Goal: Task Accomplishment & Management: Manage account settings

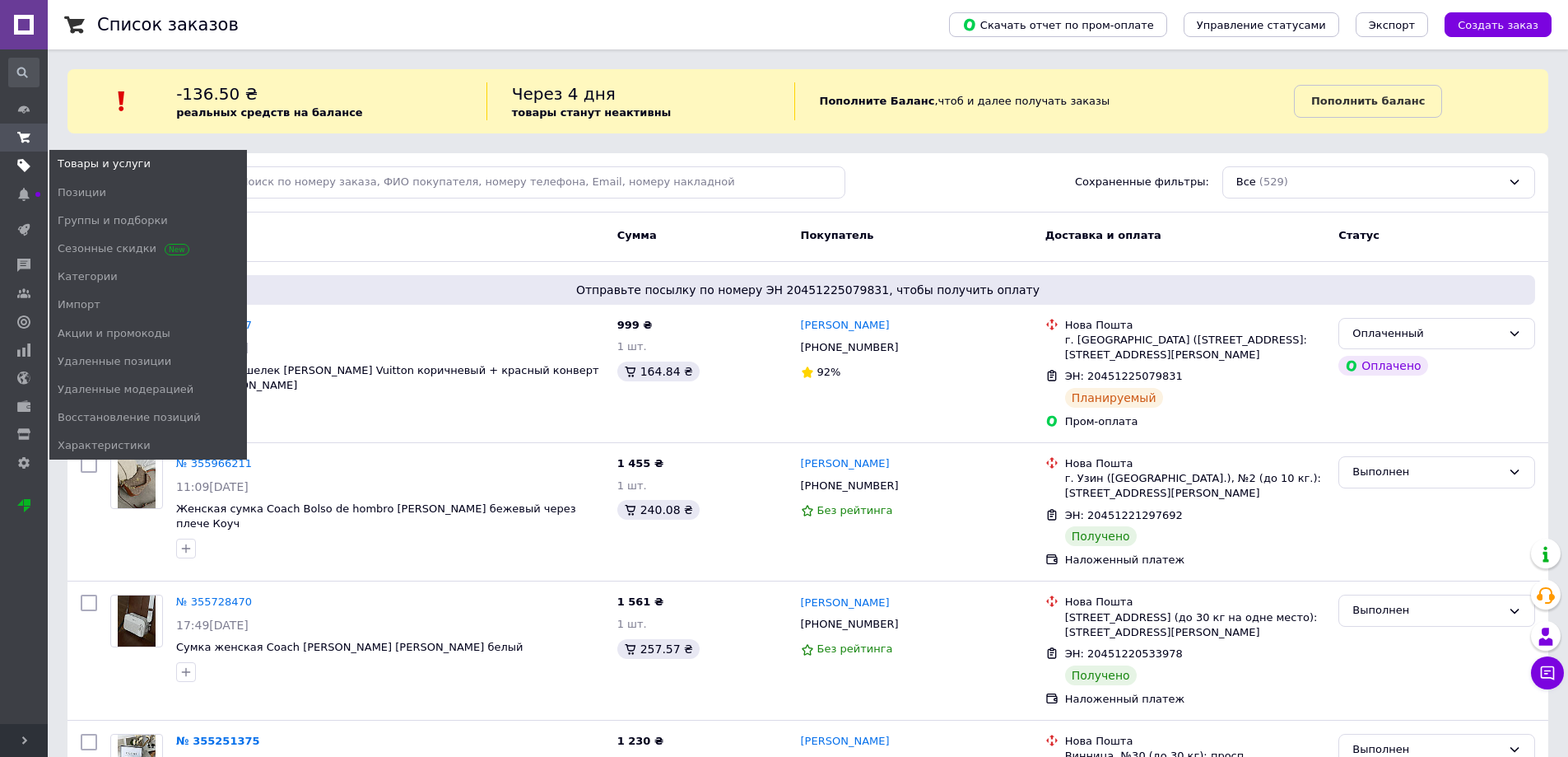
click at [19, 166] on use at bounding box center [24, 167] width 13 height 13
click at [20, 176] on link "Товары и услуги" at bounding box center [24, 166] width 48 height 28
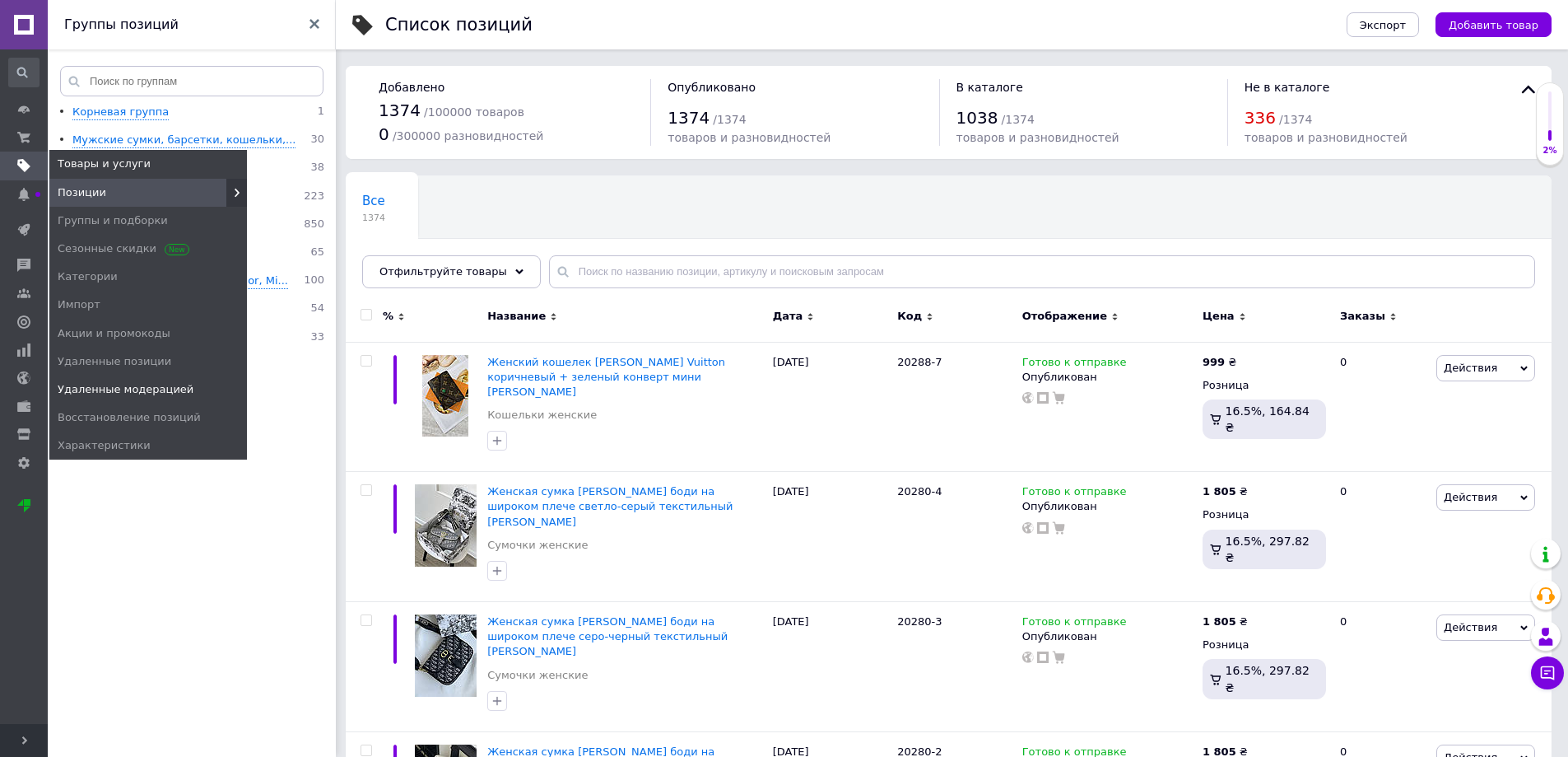
click at [75, 392] on span "Удаленные модерацией" at bounding box center [125, 390] width 136 height 15
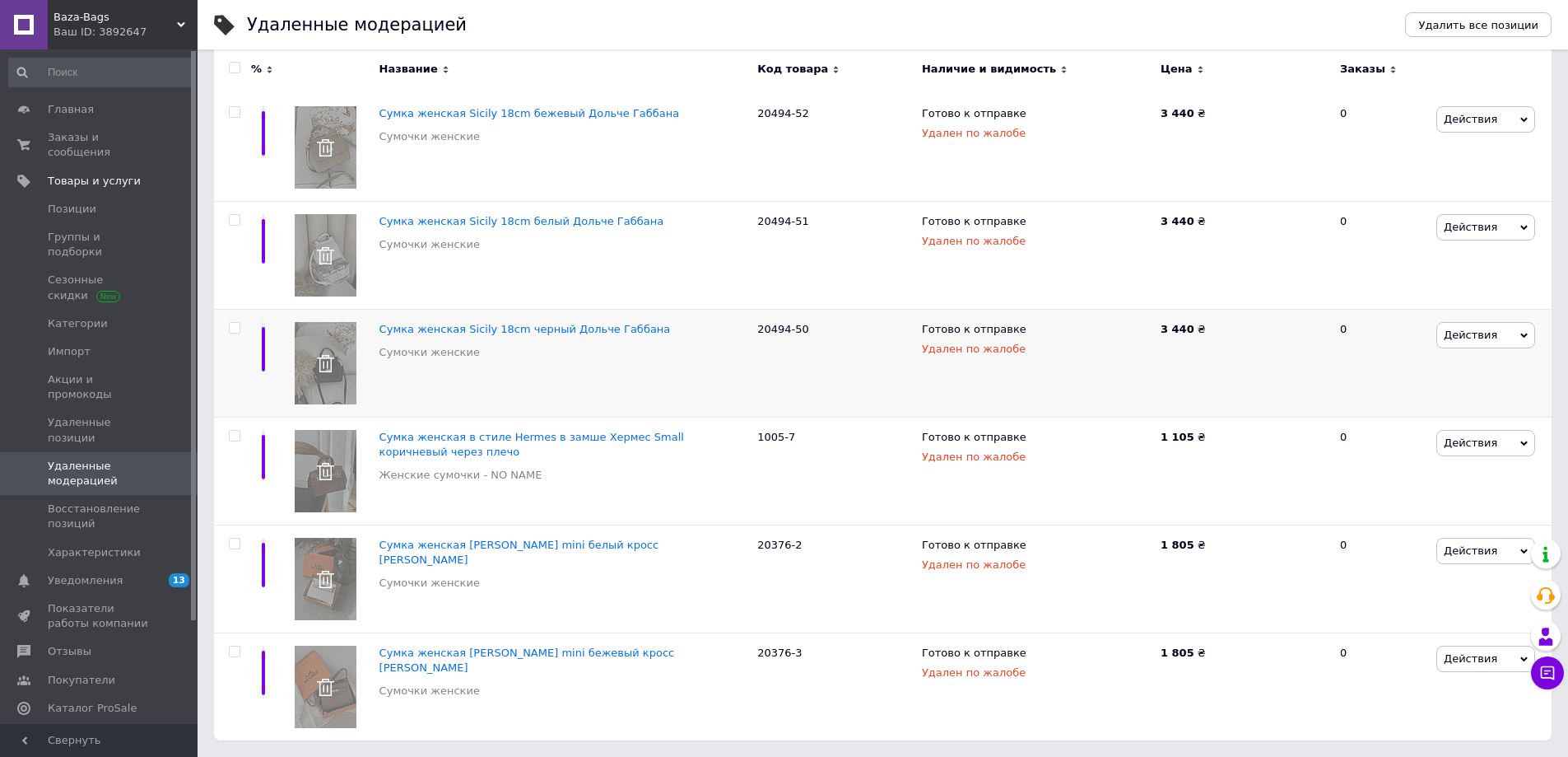
scroll to position [227, 0]
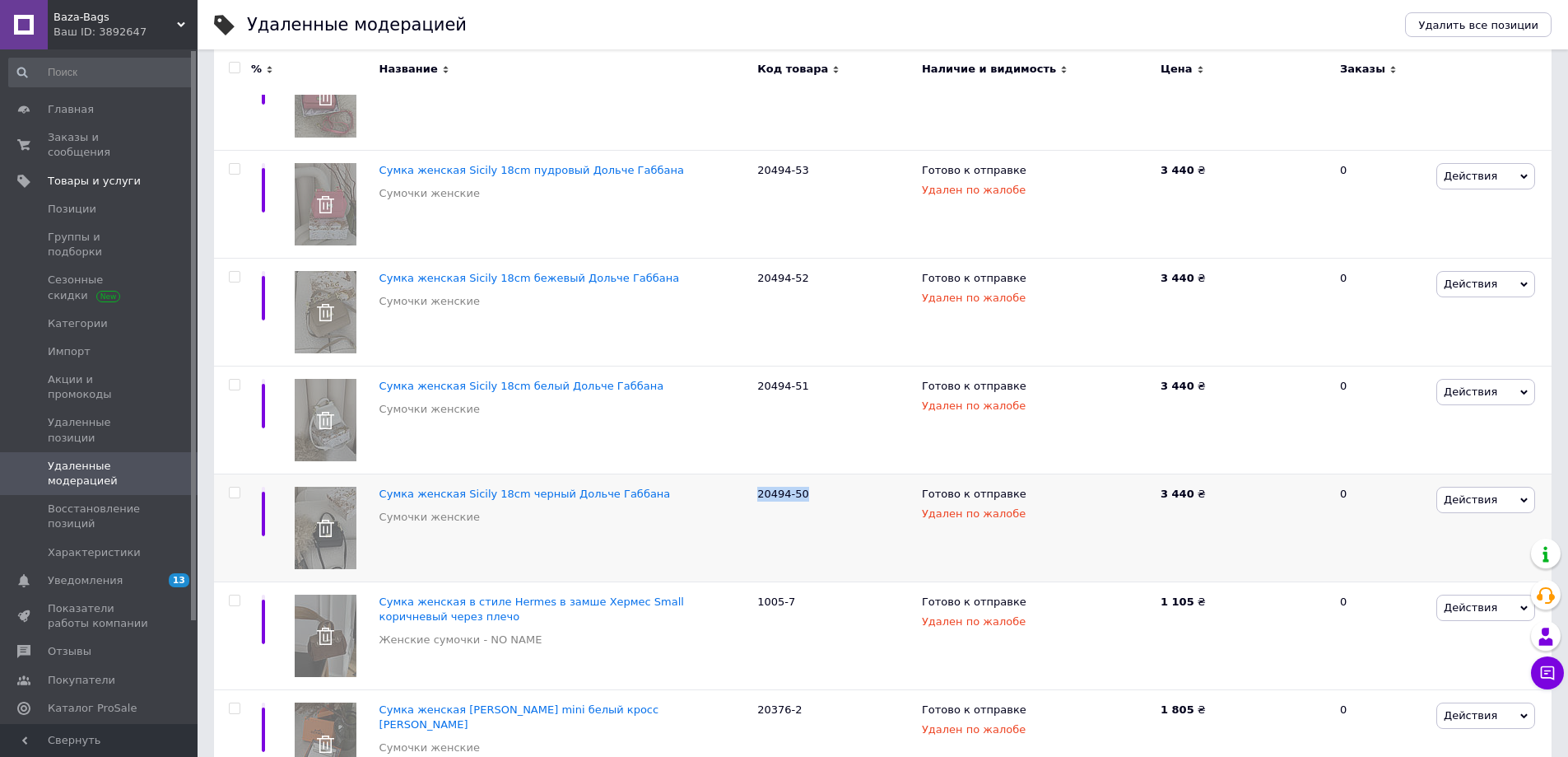
drag, startPoint x: 805, startPoint y: 492, endPoint x: 753, endPoint y: 490, distance: 52.0
click at [753, 490] on div "20494-50" at bounding box center [835, 527] width 165 height 108
drag, startPoint x: 765, startPoint y: 495, endPoint x: 696, endPoint y: 511, distance: 70.8
click at [696, 511] on div "Сумка женская Sicily 18cm черный Дольче Габбана Сумочки женские" at bounding box center [564, 510] width 370 height 46
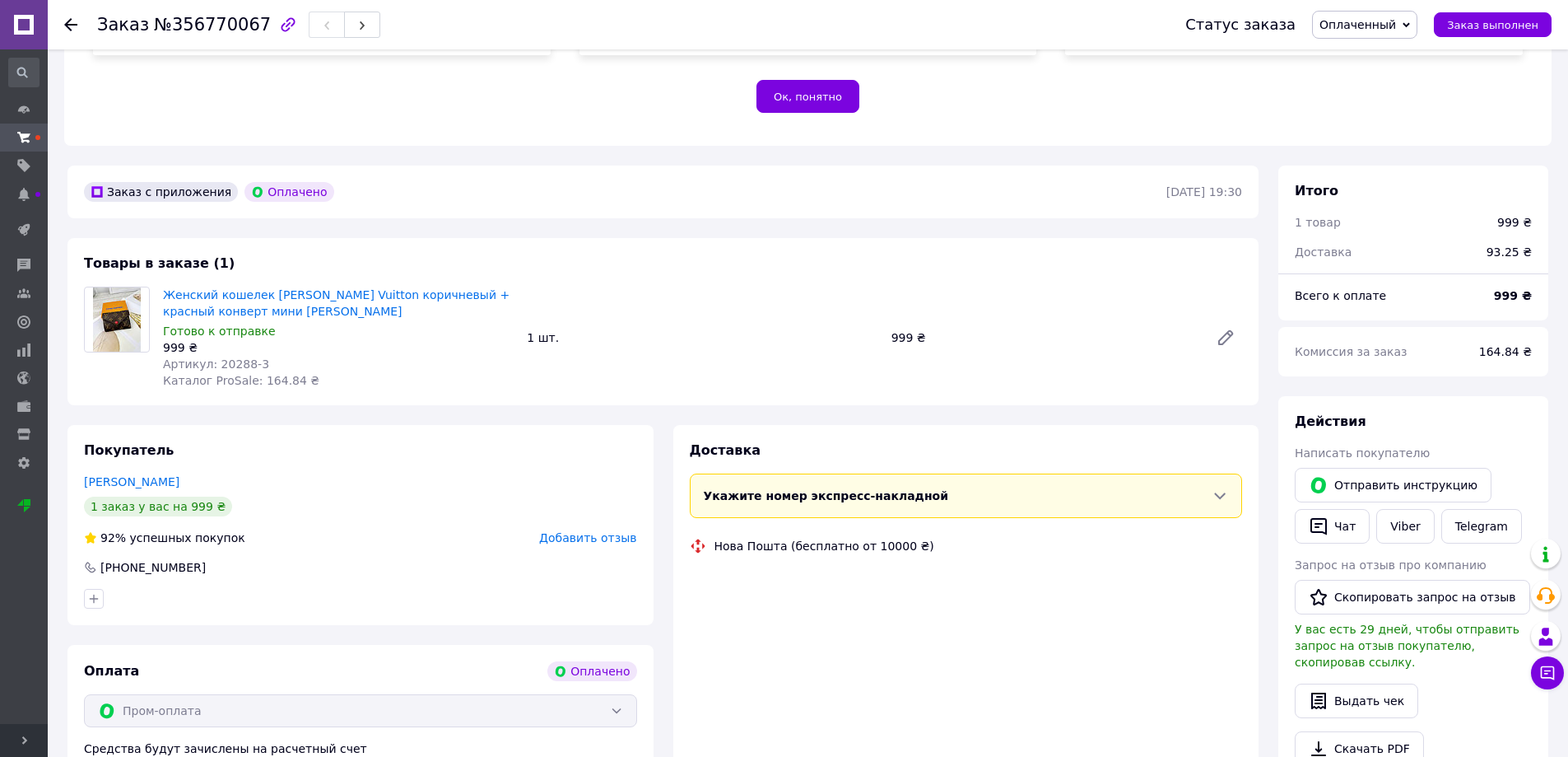
scroll to position [309, 0]
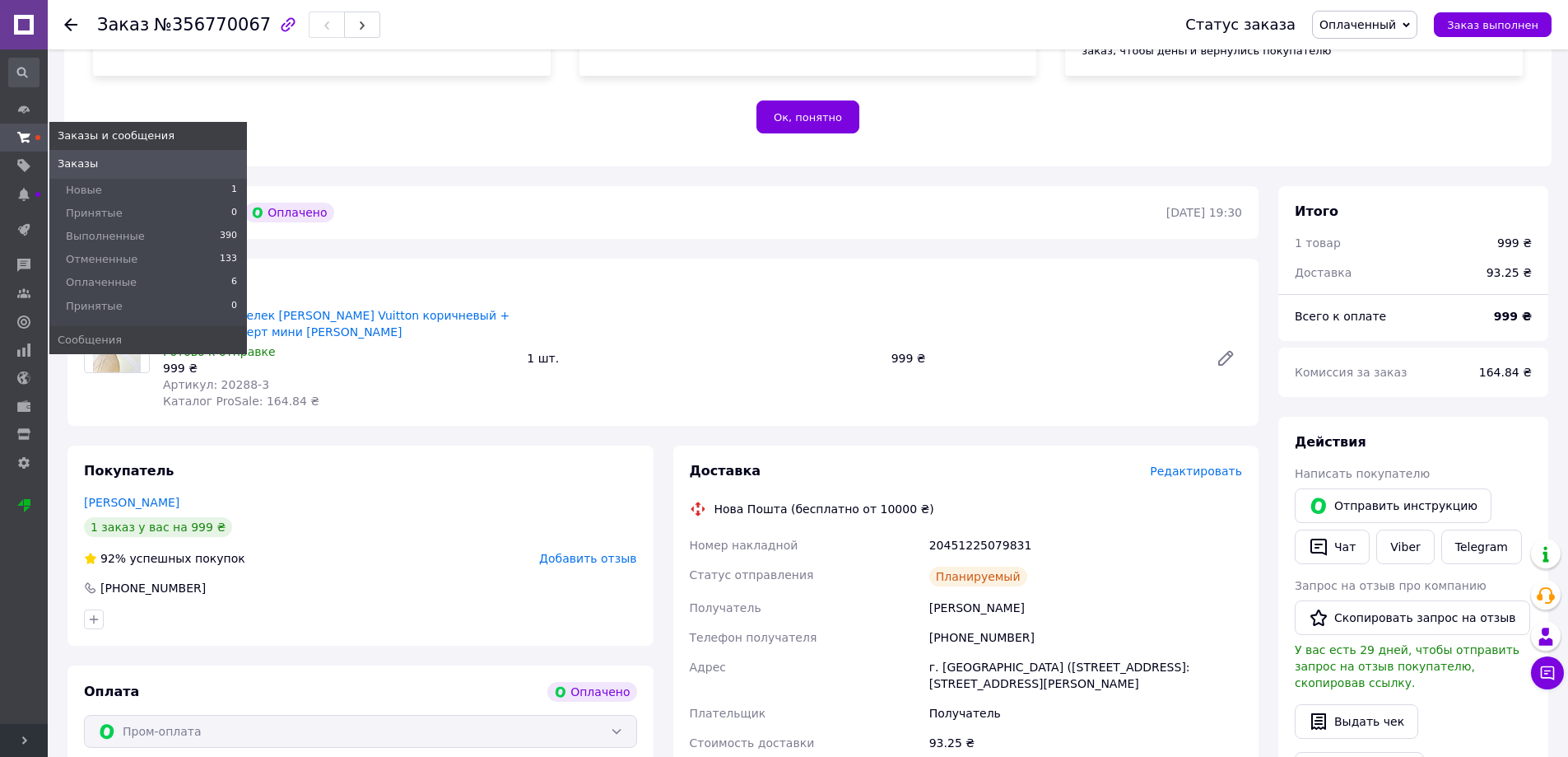
click at [24, 130] on icon at bounding box center [24, 137] width 13 height 13
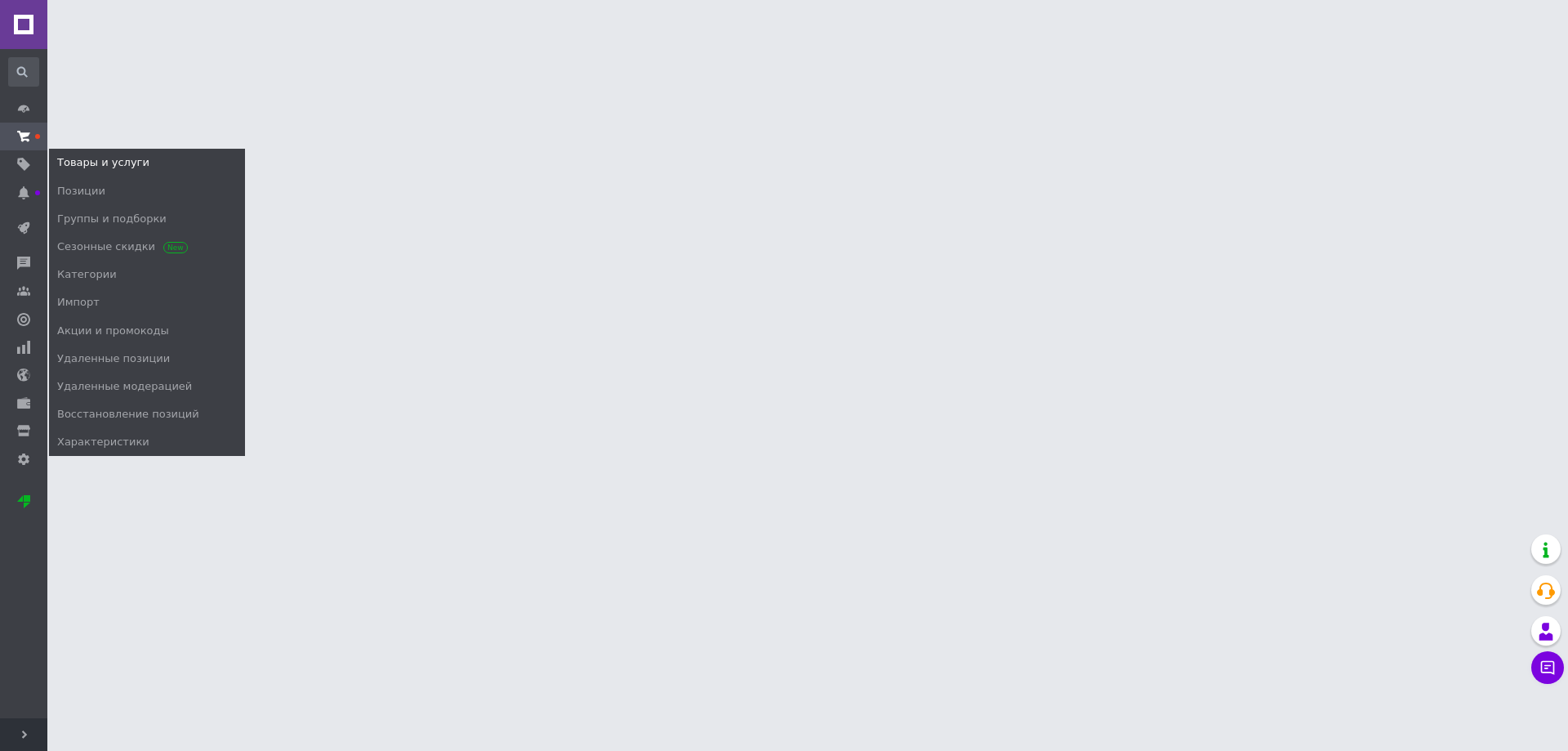
click at [24, 167] on use at bounding box center [24, 165] width 13 height 13
